Goal: Book appointment/travel/reservation

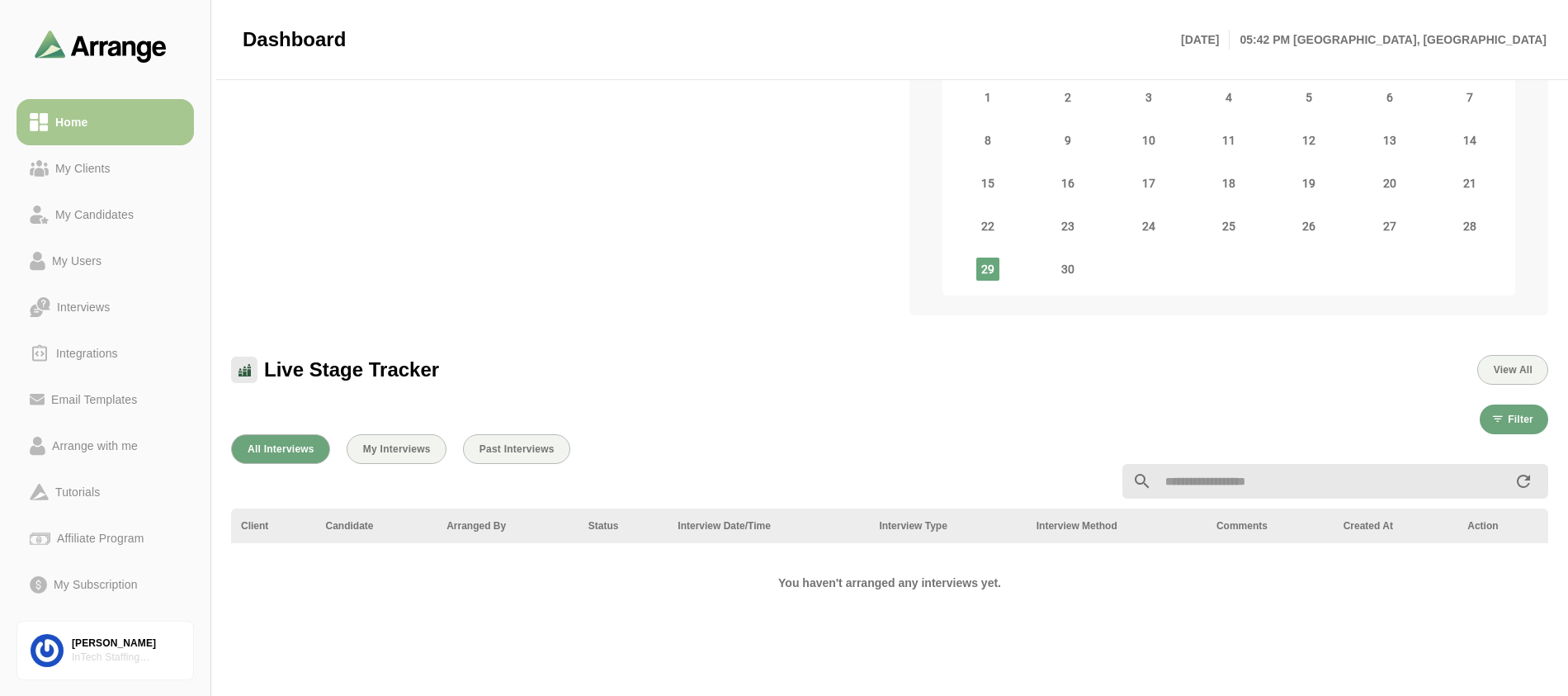
scroll to position [136, 0]
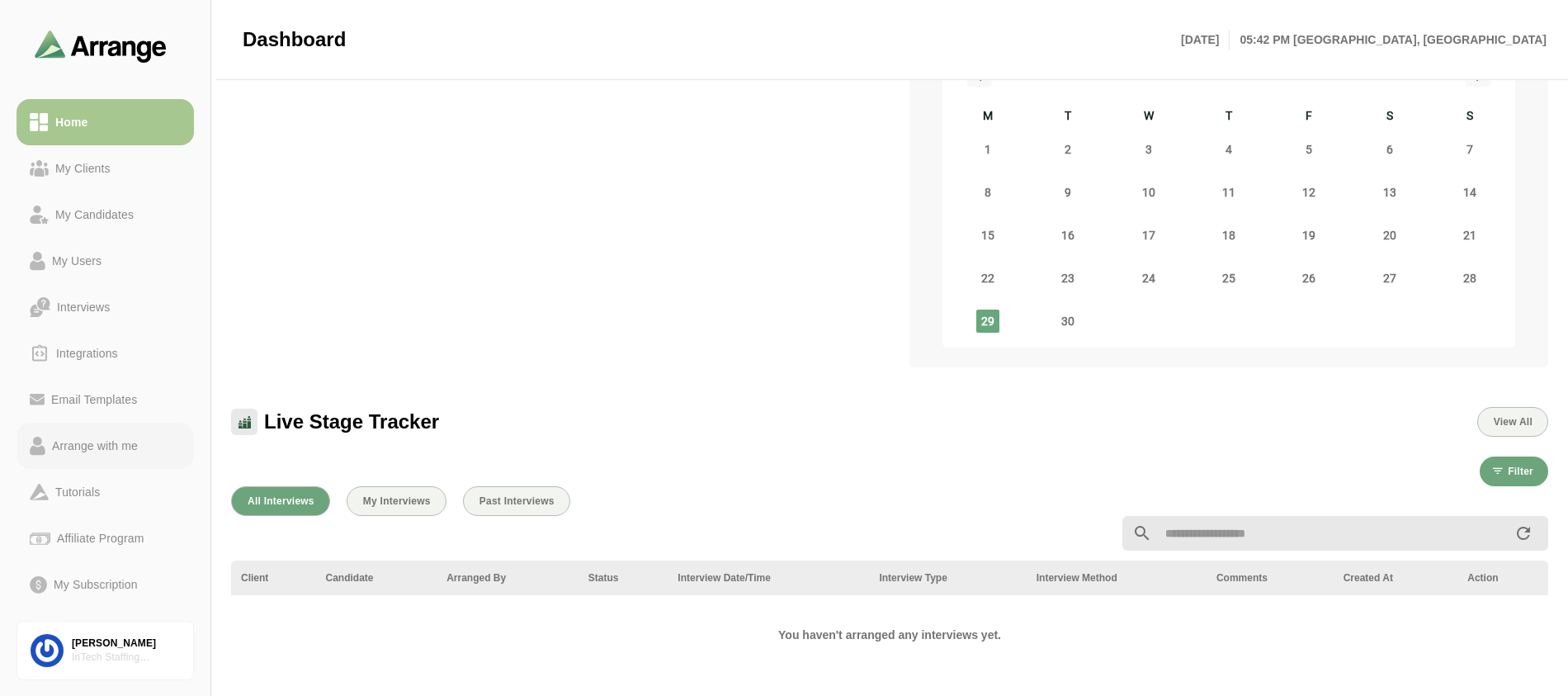
click at [100, 440] on div "Arrange with me" at bounding box center [94, 445] width 99 height 19
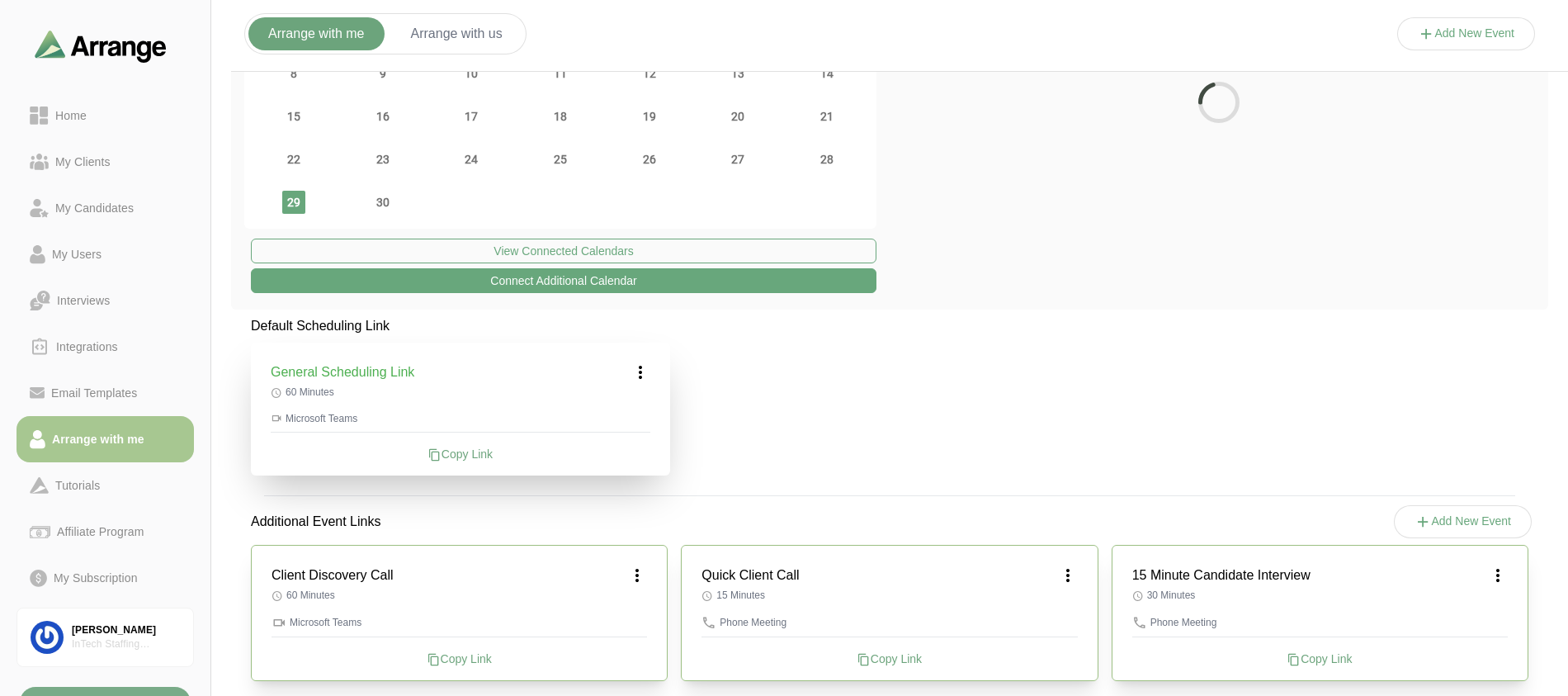
scroll to position [174, 0]
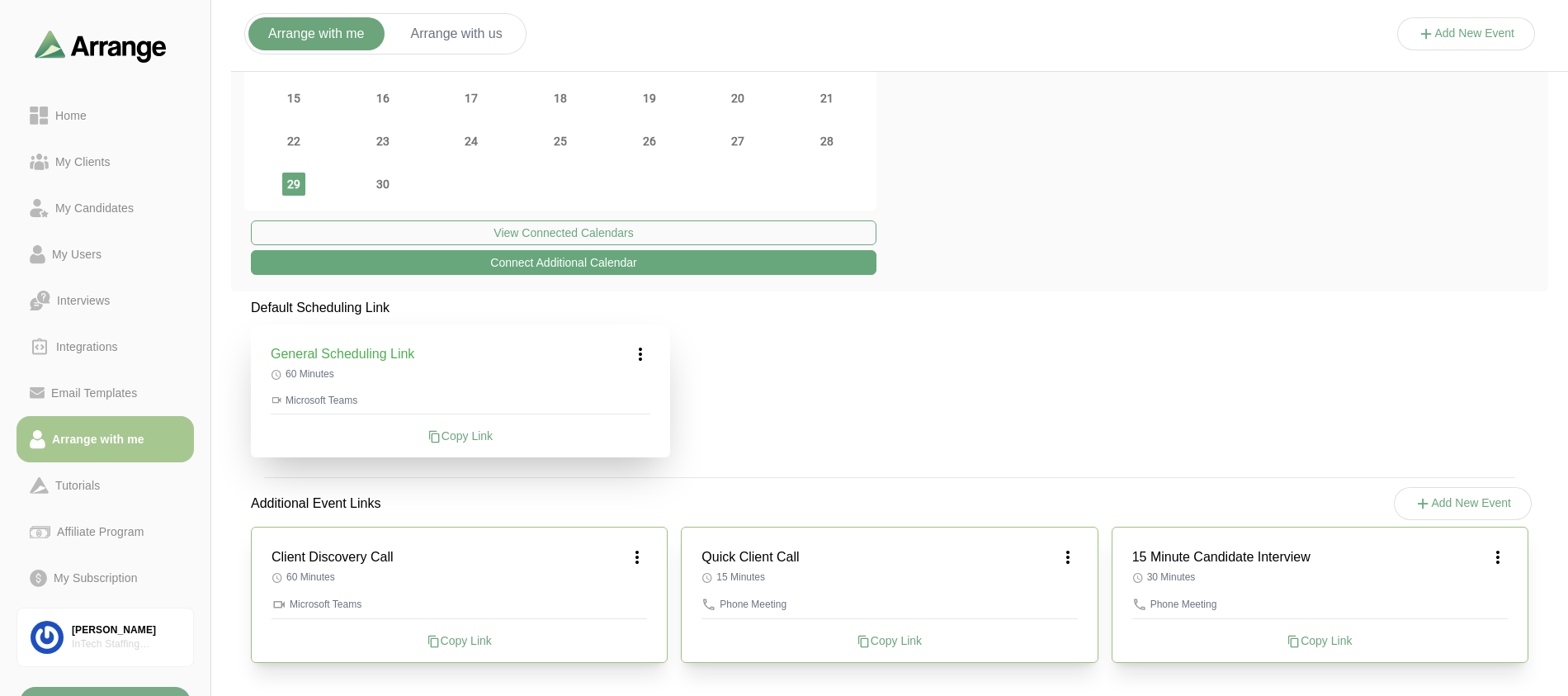
click at [1188, 562] on h3 "15 Minute Candidate Interview" at bounding box center [1220, 557] width 178 height 19
click at [1421, 502] on icon at bounding box center [1423, 504] width 18 height 18
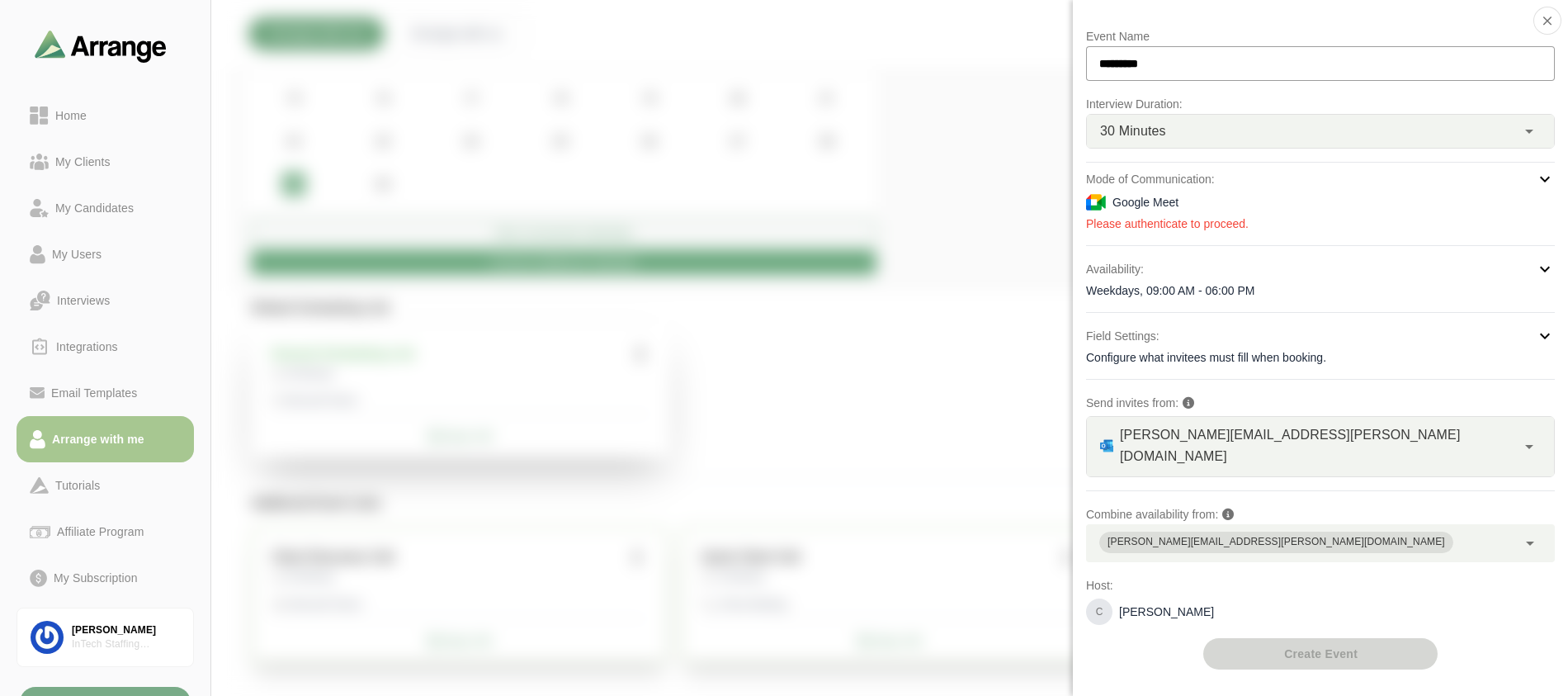
click at [1181, 206] on div "Google Meet" at bounding box center [1321, 202] width 469 height 19
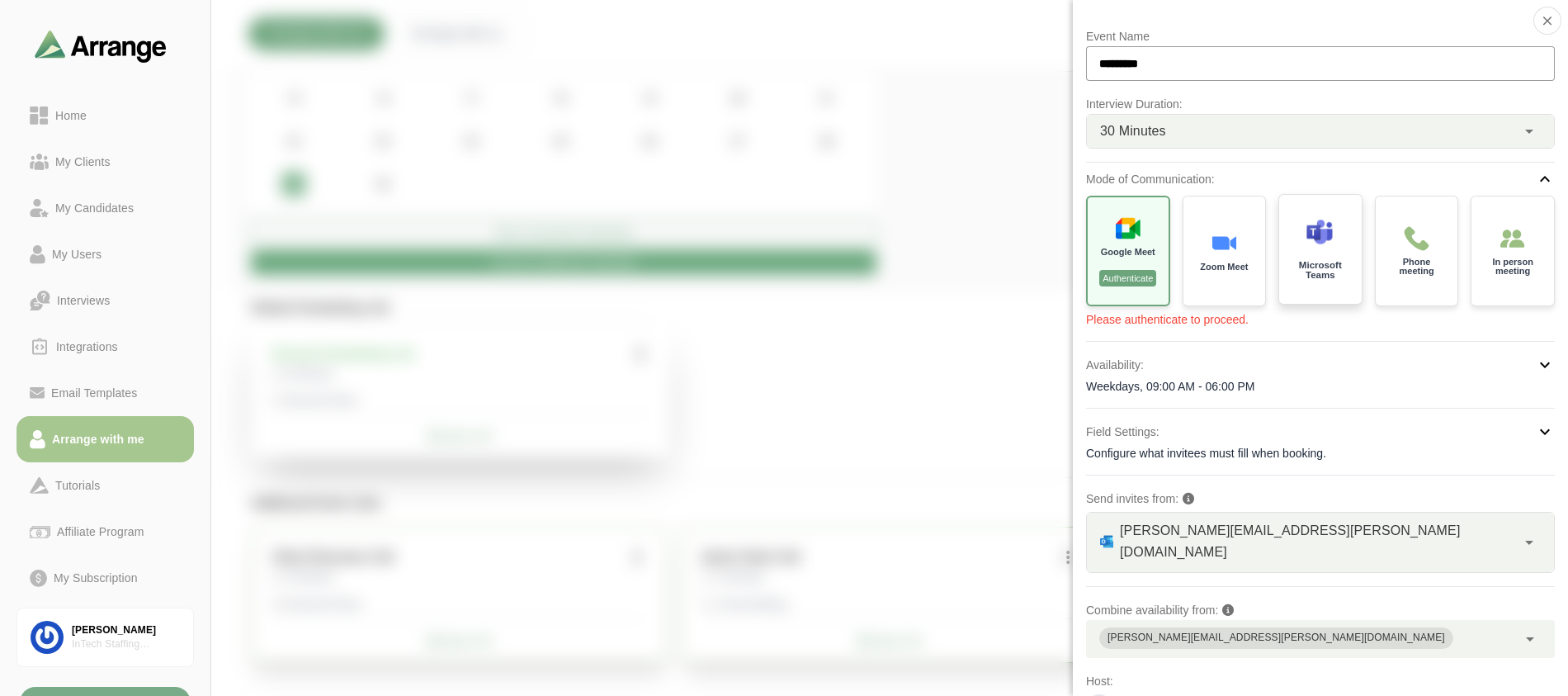
click at [1301, 256] on div "Microsoft Teams" at bounding box center [1321, 250] width 87 height 115
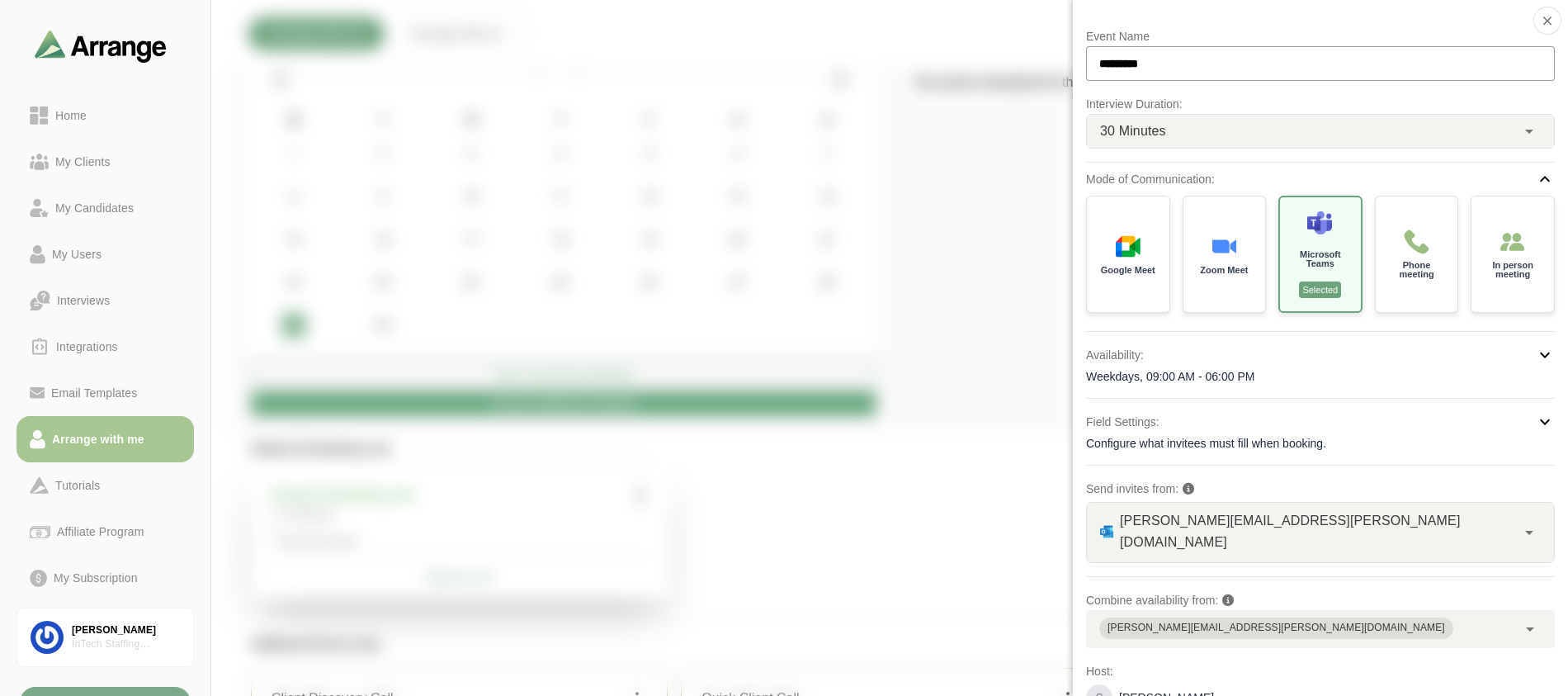
scroll to position [0, 0]
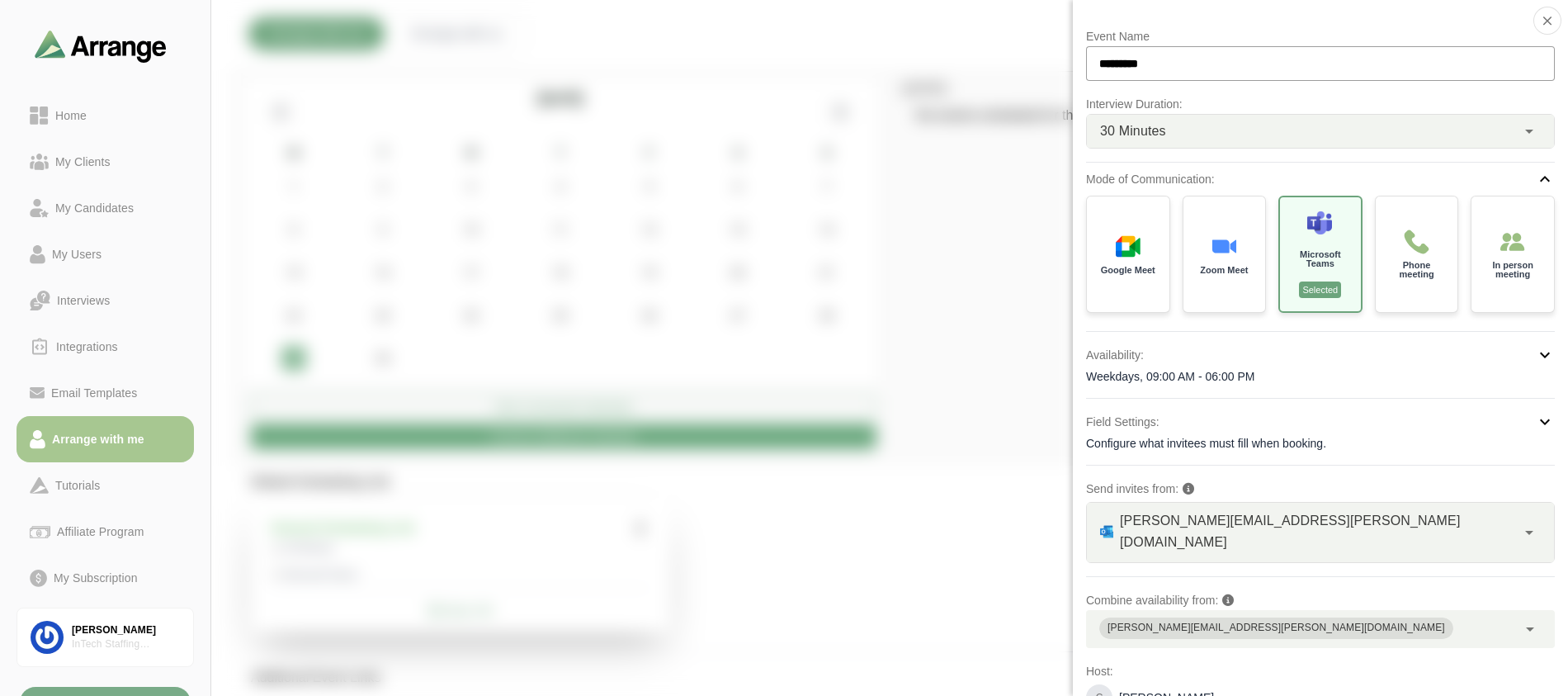
click at [1175, 67] on input "*********" at bounding box center [1321, 63] width 469 height 35
drag, startPoint x: 1175, startPoint y: 67, endPoint x: 1107, endPoint y: 62, distance: 68.2
click at [1107, 62] on input "*********" at bounding box center [1321, 63] width 469 height 35
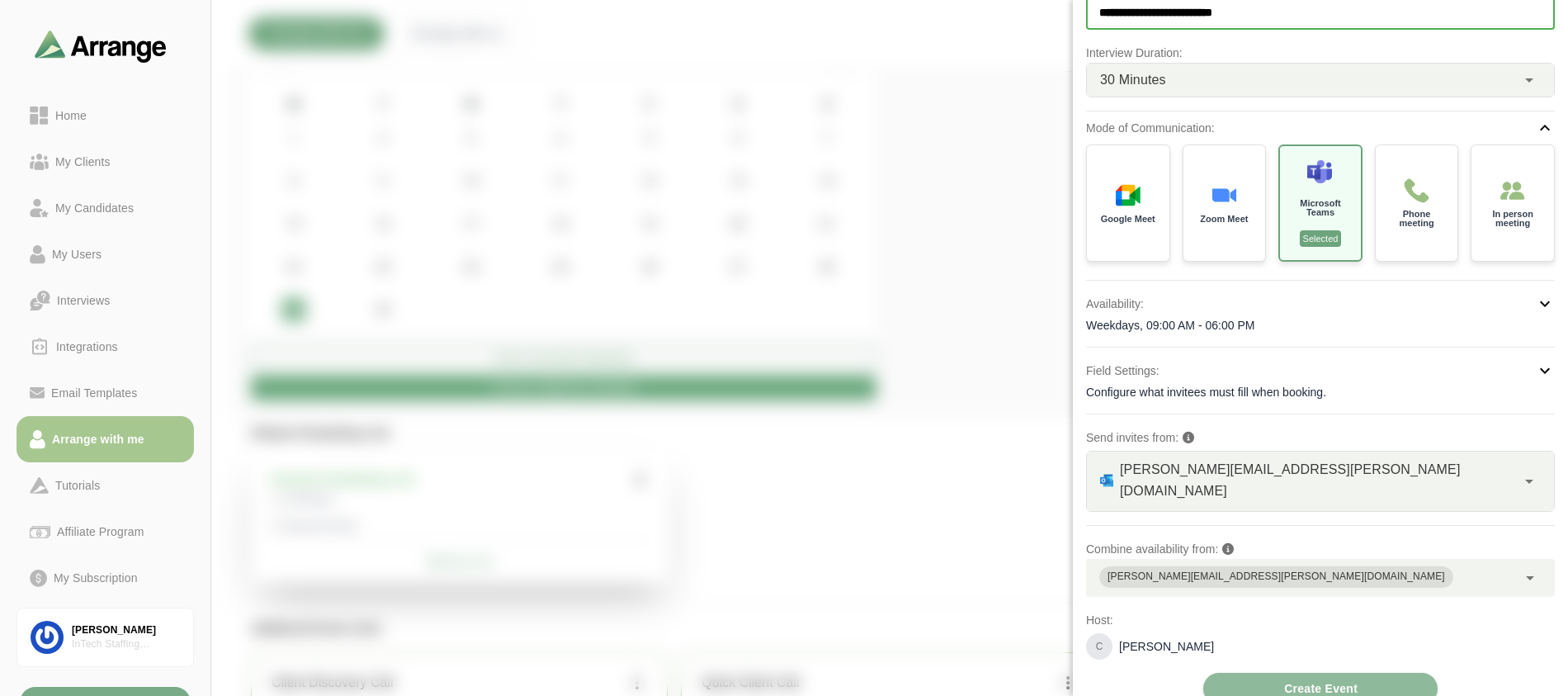
scroll to position [174, 0]
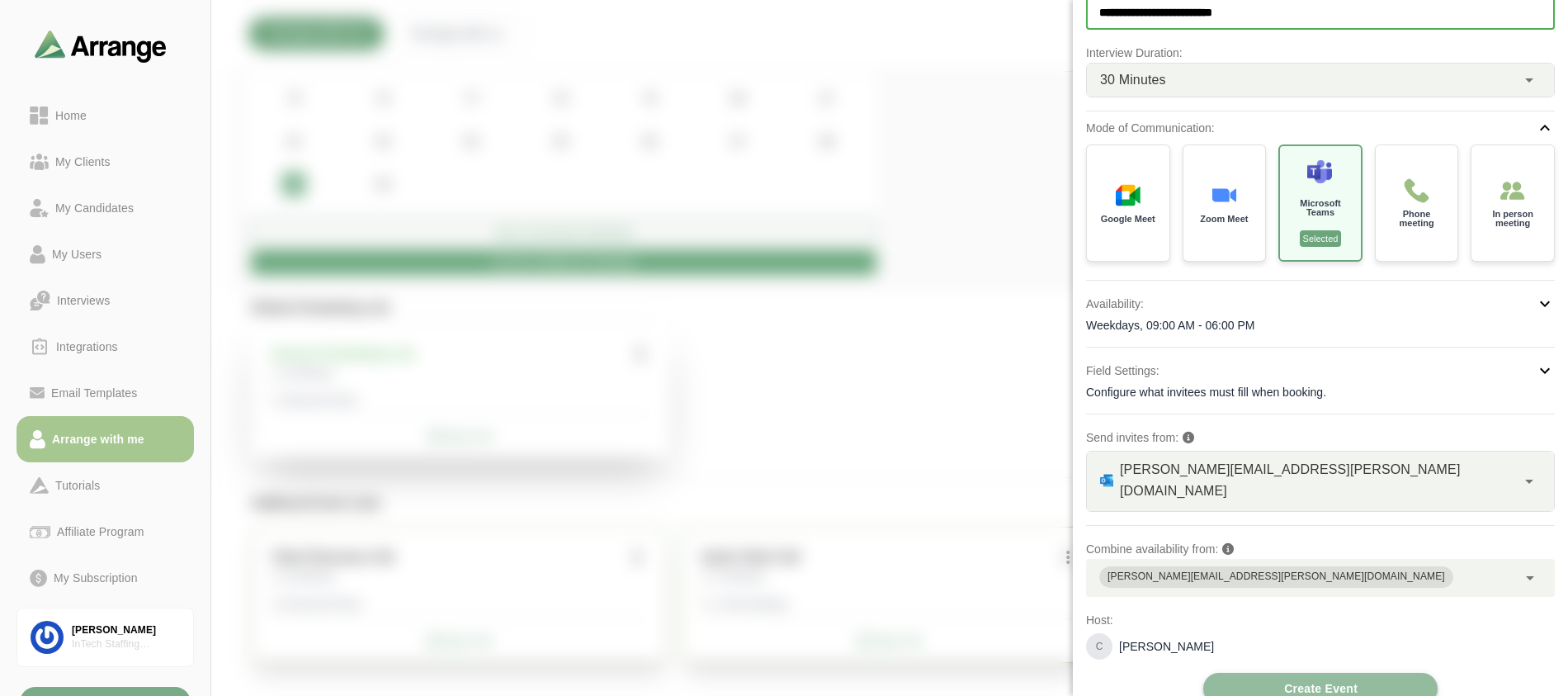
type input "**********"
click at [1264, 672] on button "Create Event" at bounding box center [1321, 688] width 234 height 31
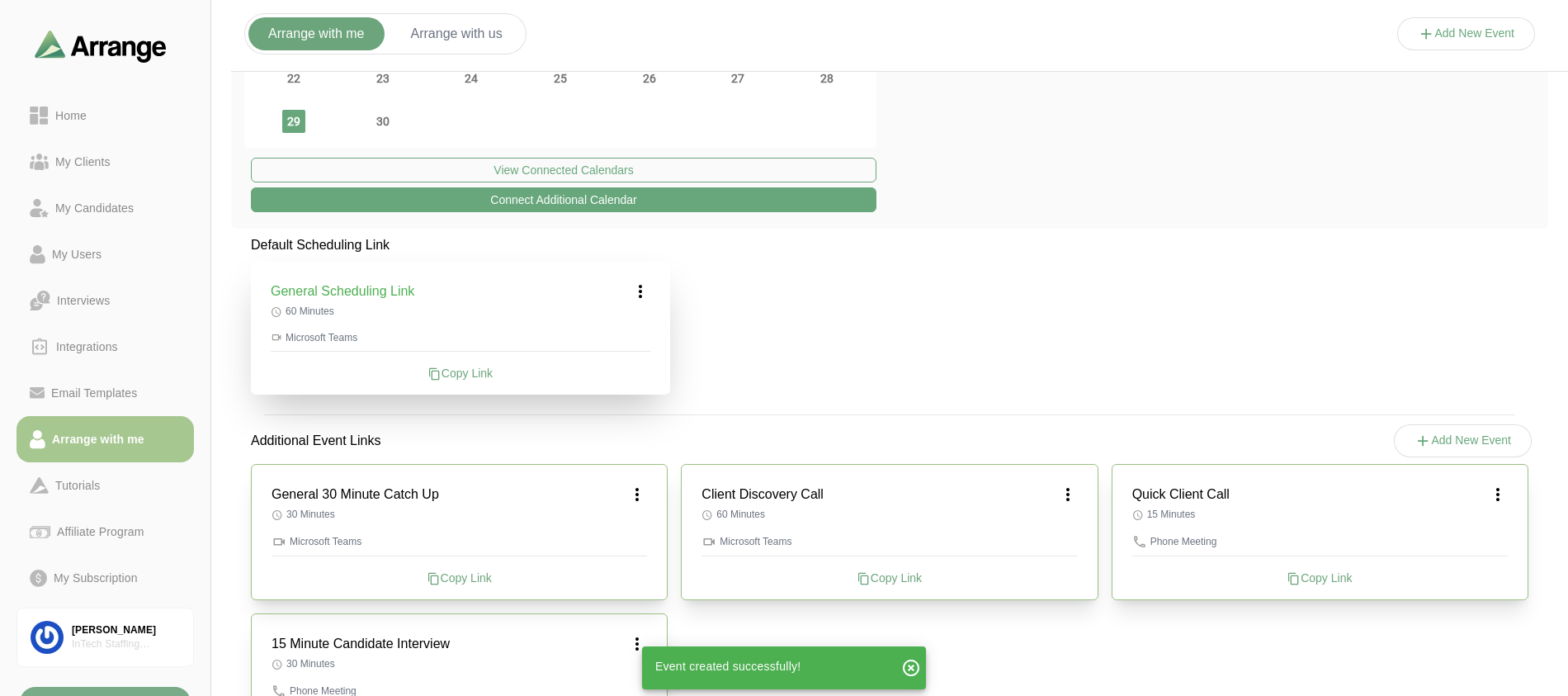
scroll to position [324, 0]
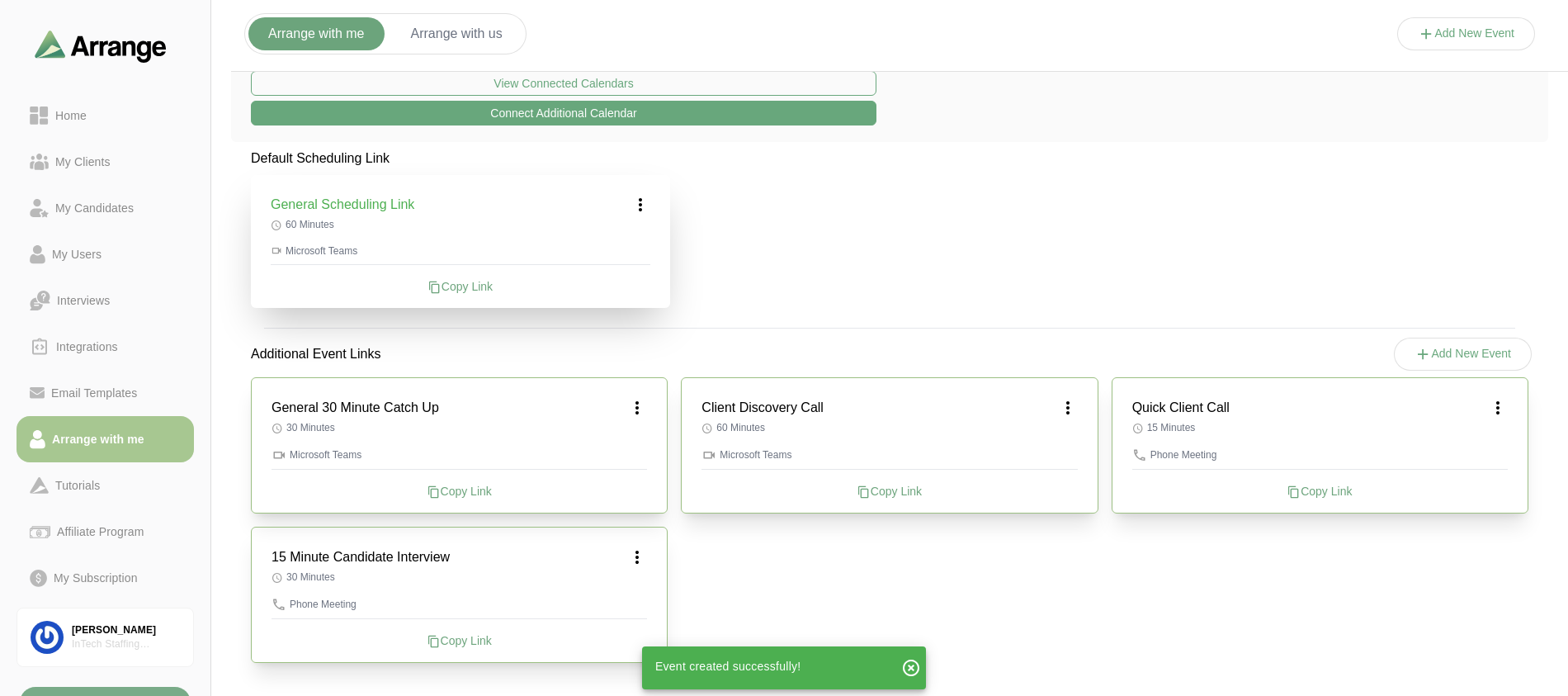
click at [458, 488] on div "Copy Link" at bounding box center [459, 491] width 375 height 17
